Goal: Task Accomplishment & Management: Use online tool/utility

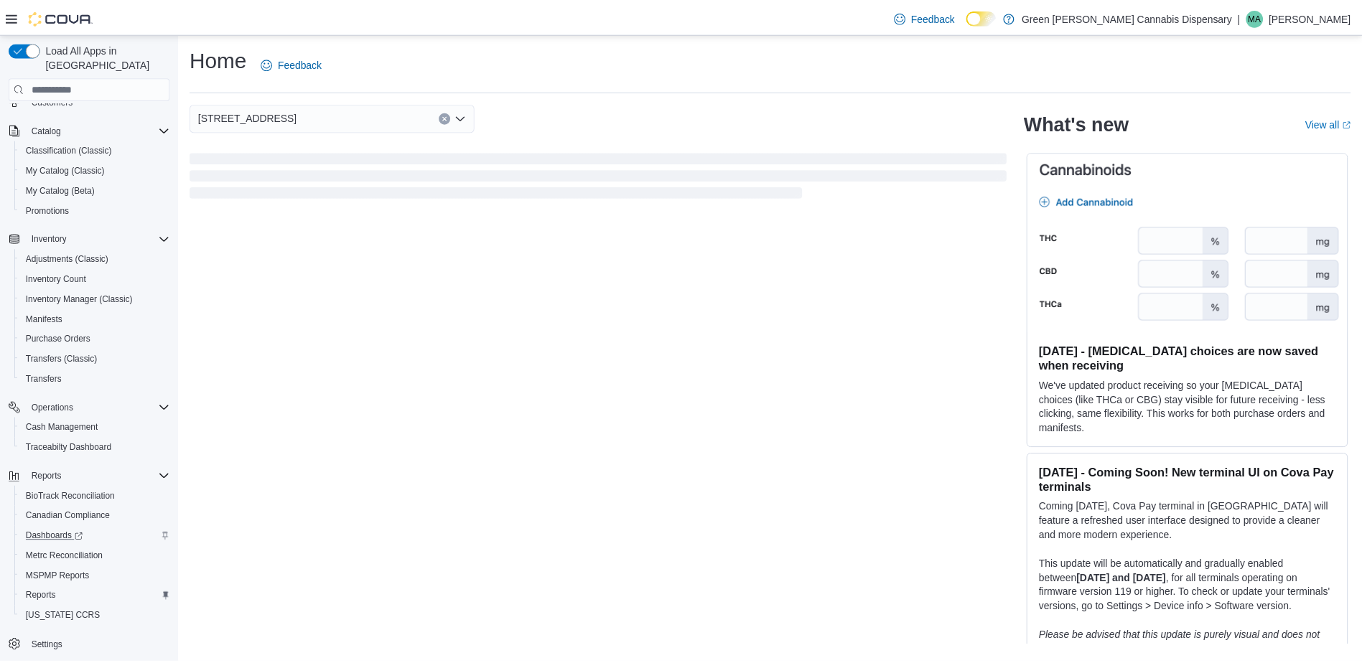
scroll to position [98, 0]
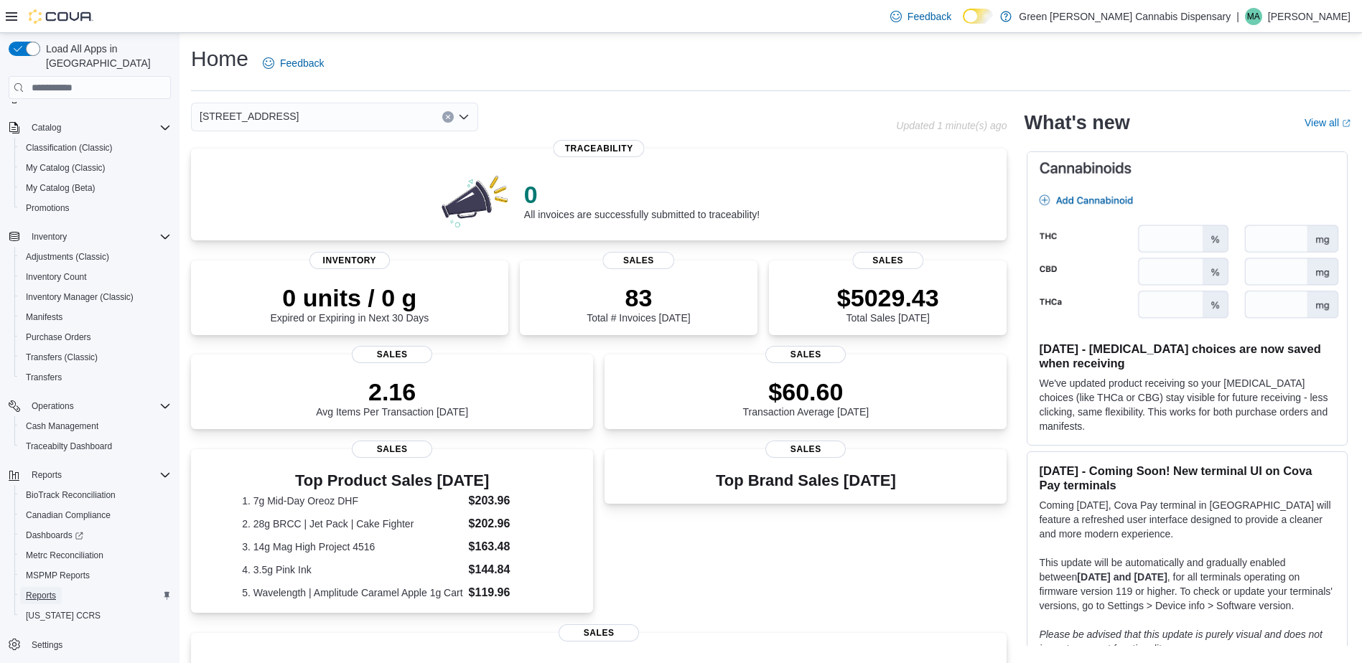
click at [52, 590] on span "Reports" at bounding box center [41, 595] width 30 height 11
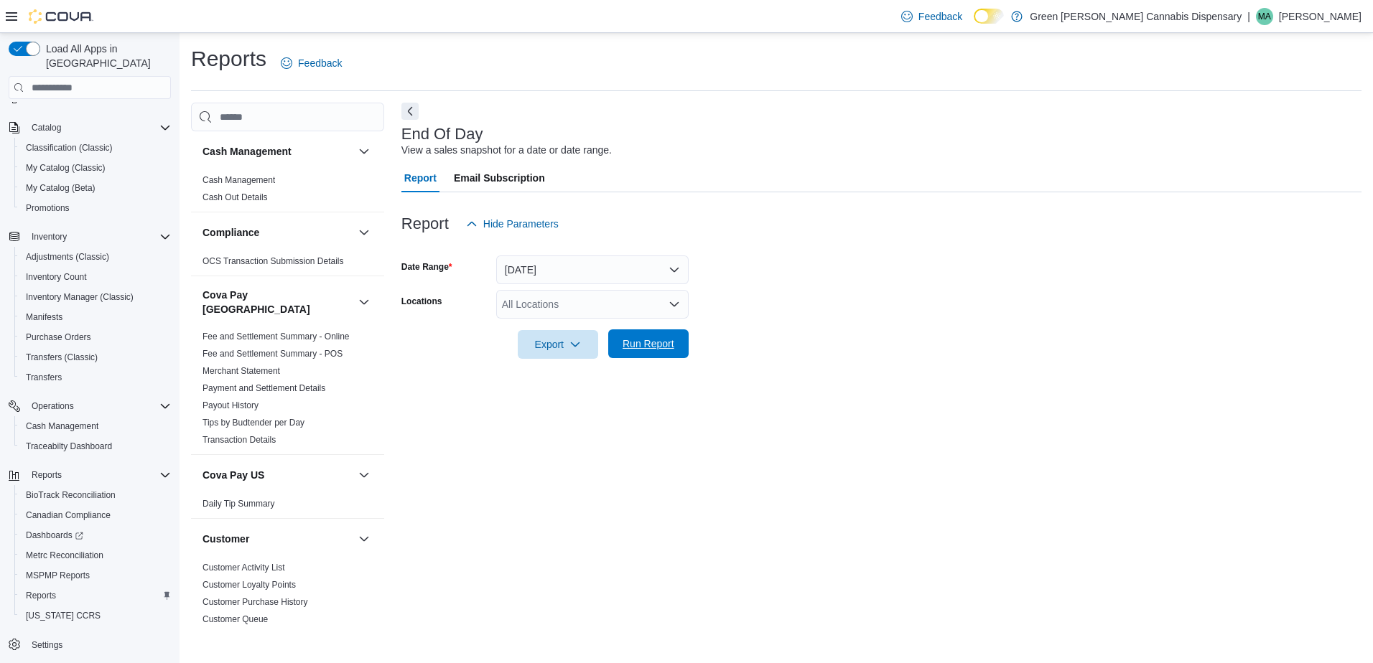
drag, startPoint x: 630, startPoint y: 340, endPoint x: 639, endPoint y: 340, distance: 9.4
click at [630, 340] on span "Run Report" at bounding box center [649, 344] width 52 height 14
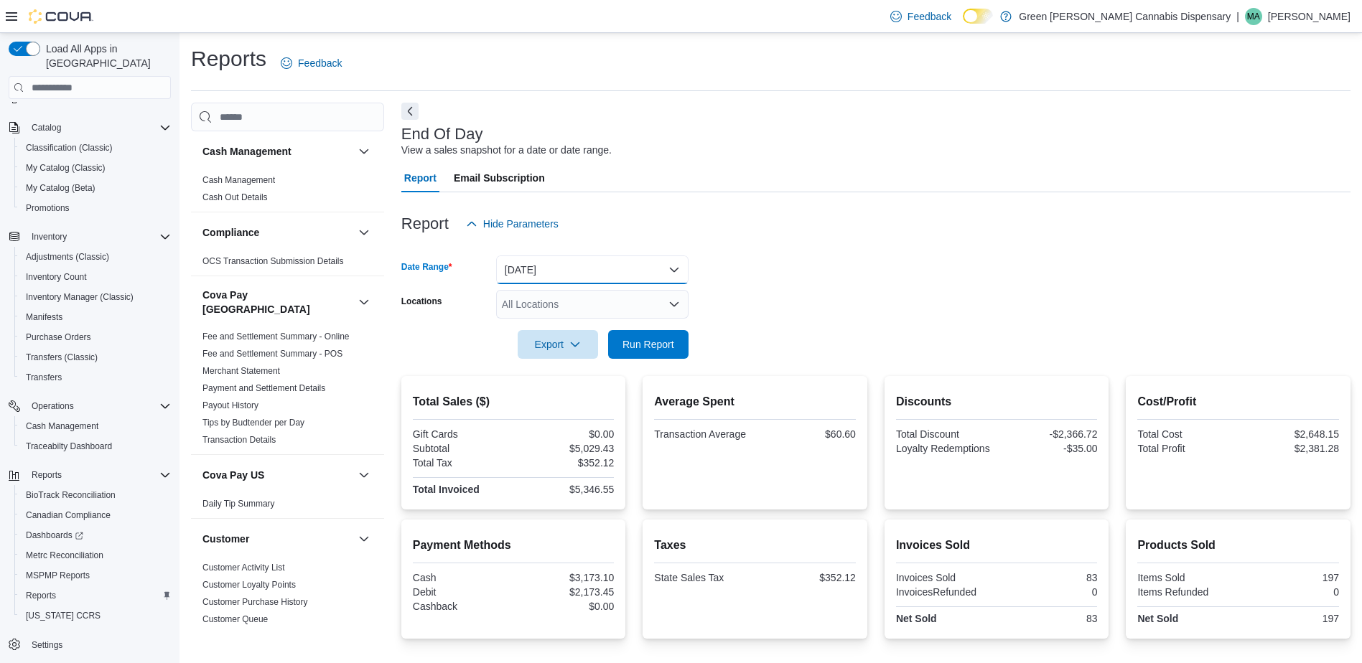
click at [675, 263] on button "[DATE]" at bounding box center [592, 270] width 192 height 29
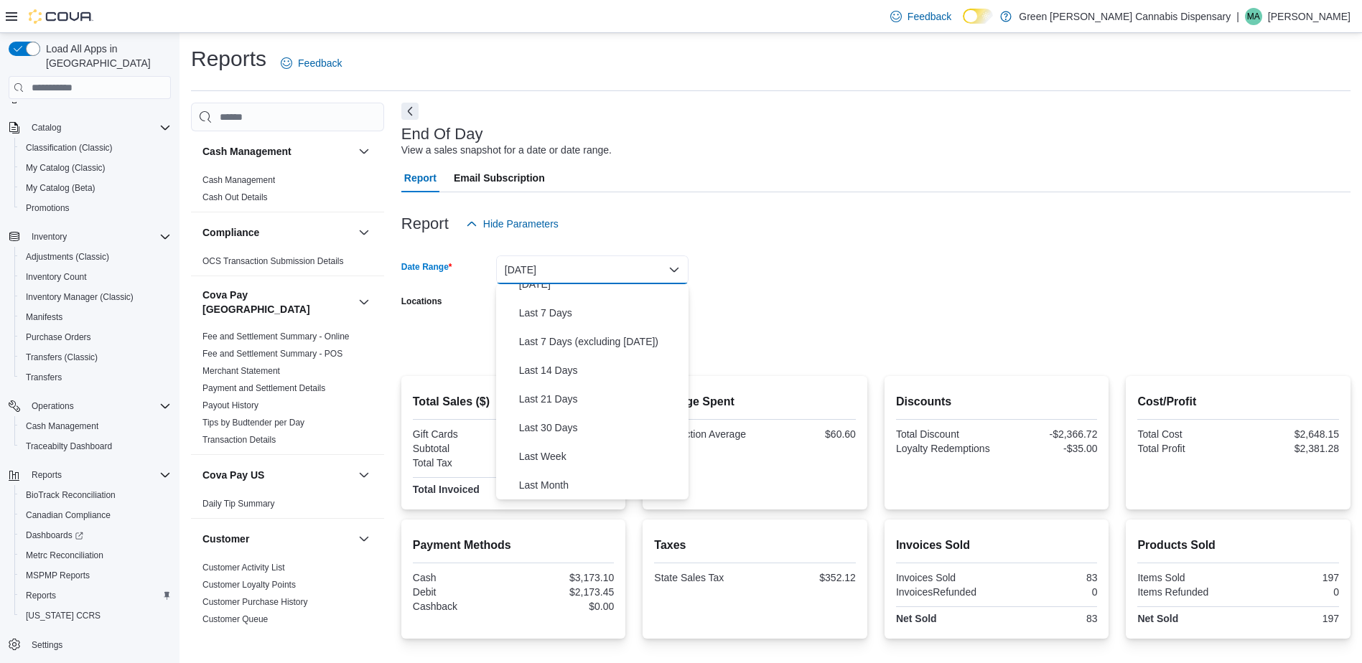
click at [762, 258] on form "Date Range [DATE] Locations All Locations Export Run Report" at bounding box center [875, 298] width 949 height 121
